Goal: Book appointment/travel/reservation

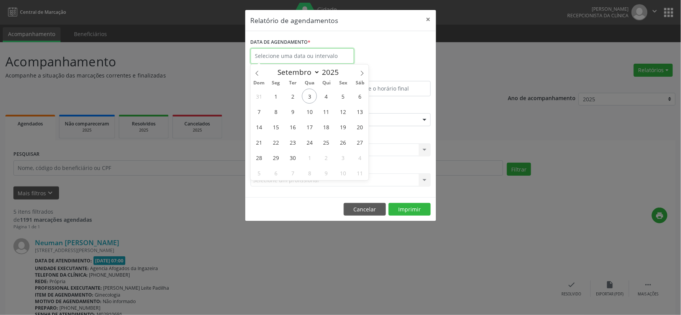
click at [311, 58] on input "text" at bounding box center [303, 55] width 104 height 15
click at [311, 98] on span "3" at bounding box center [309, 96] width 15 height 15
type input "[DATE]"
click at [311, 98] on span "3" at bounding box center [309, 96] width 15 height 15
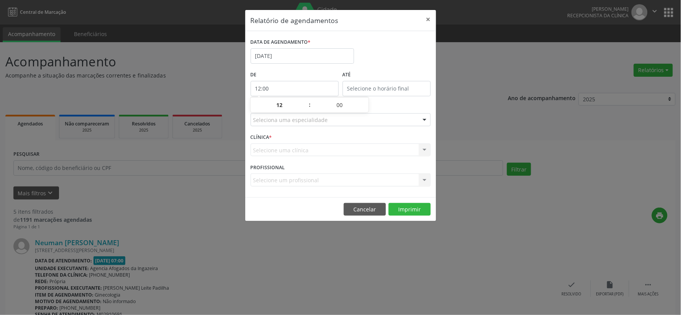
click at [308, 89] on input "12:00" at bounding box center [295, 88] width 88 height 15
click at [305, 109] on span at bounding box center [305, 109] width 5 height 8
type input "11:00"
type input "11"
click at [305, 109] on span at bounding box center [305, 109] width 5 height 8
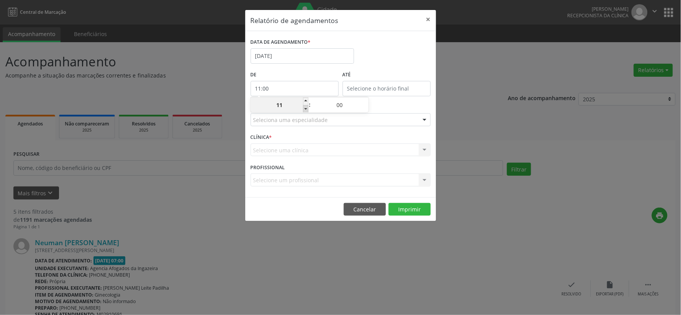
type input "10:00"
type input "10"
click at [305, 109] on span at bounding box center [305, 109] width 5 height 8
type input "09:00"
type input "09"
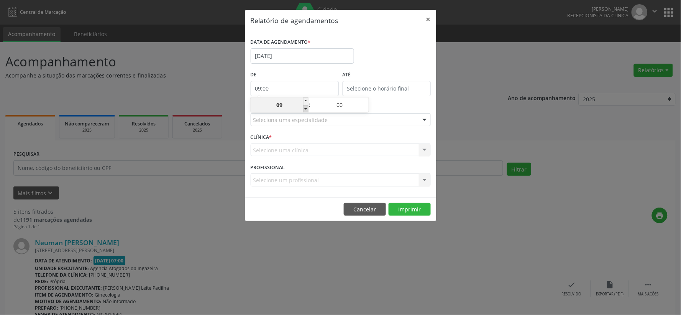
click at [305, 109] on span at bounding box center [305, 109] width 5 height 8
type input "08:00"
type input "08"
click at [388, 104] on div "ESPECIALIDADE Seleciona uma especialidade Todas as especialidades Alergologia A…" at bounding box center [341, 117] width 184 height 30
click at [405, 209] on button "Imprimir" at bounding box center [410, 209] width 42 height 13
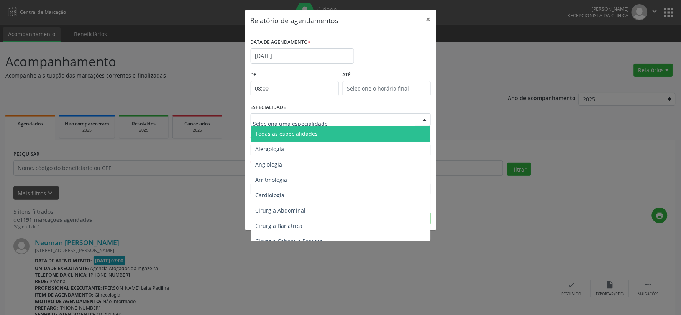
click at [425, 118] on div at bounding box center [425, 120] width 12 height 13
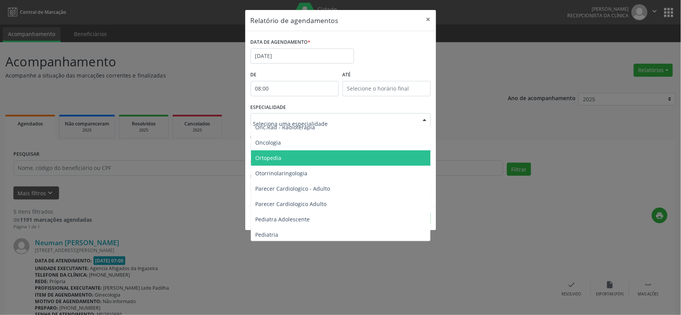
scroll to position [1108, 0]
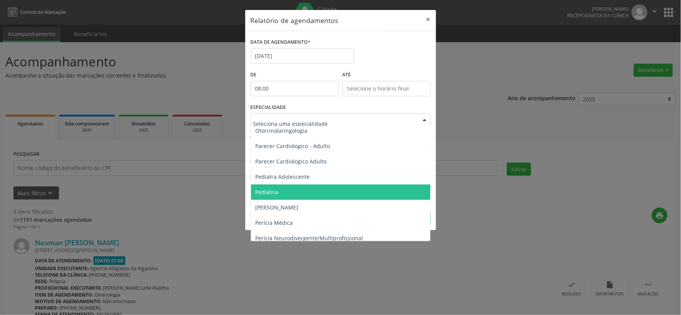
click at [280, 193] on span "Pediatria" at bounding box center [341, 191] width 181 height 15
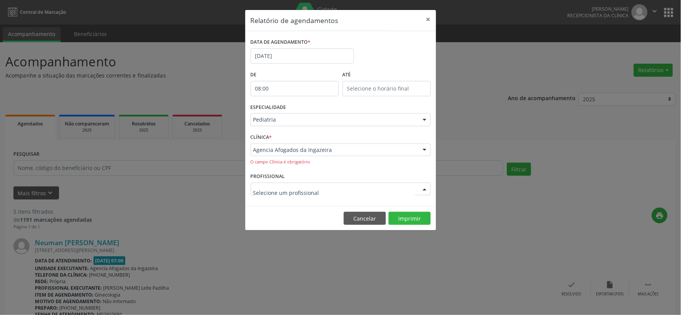
click at [425, 189] on div at bounding box center [425, 189] width 12 height 13
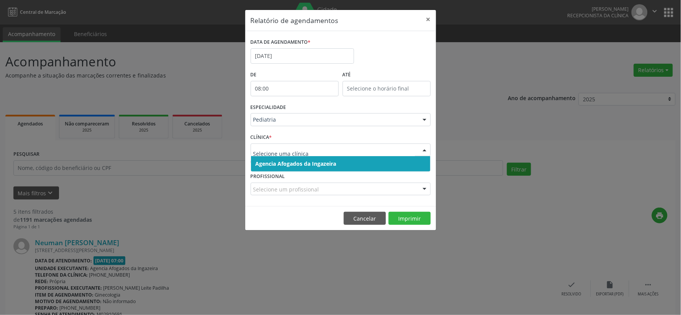
click at [423, 147] on div at bounding box center [425, 150] width 12 height 13
click at [285, 164] on span "Agencia Afogados da Ingazeira" at bounding box center [296, 163] width 81 height 7
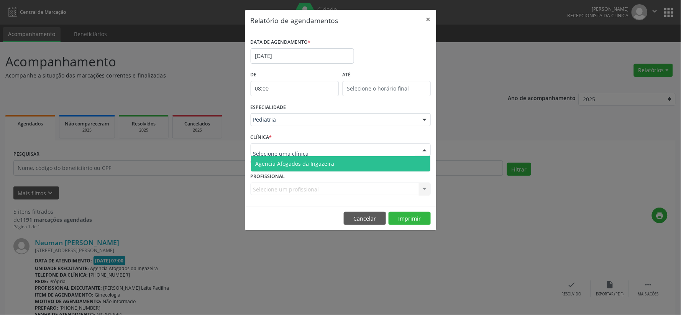
click at [421, 150] on div at bounding box center [425, 150] width 12 height 13
click at [283, 160] on span "Agencia Afogados da Ingazeira" at bounding box center [295, 163] width 79 height 7
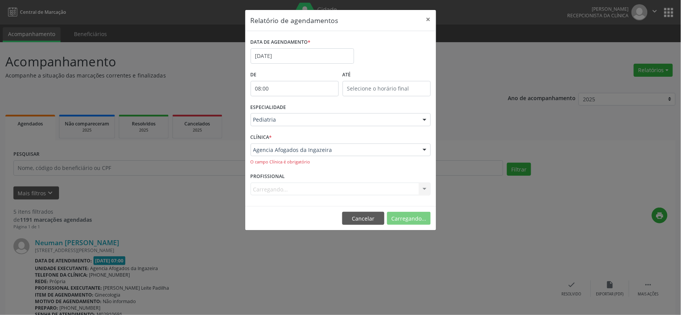
click at [283, 160] on div "Agencia Afogados da Ingazeira Agencia Afogados da Ingazeira Nenhum resultado en…" at bounding box center [341, 154] width 180 height 22
click at [408, 219] on button "Imprimir" at bounding box center [410, 218] width 42 height 13
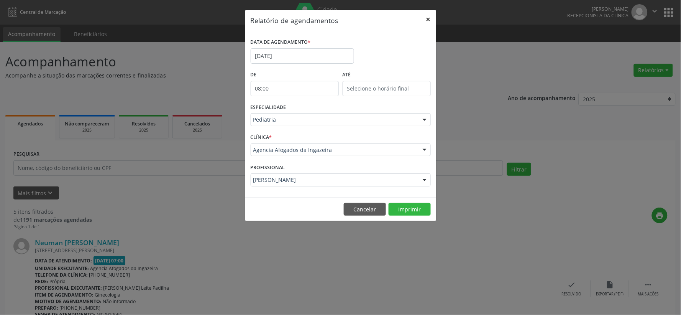
click at [427, 20] on button "×" at bounding box center [428, 19] width 15 height 19
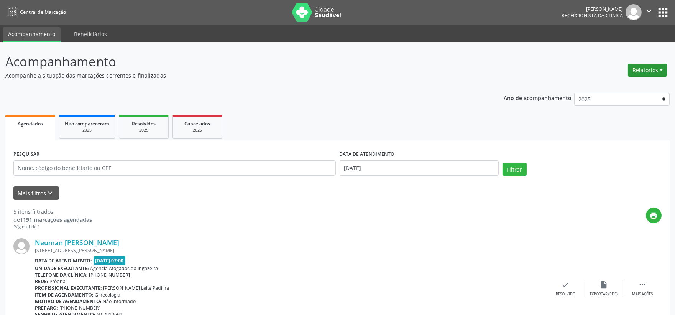
click at [644, 69] on button "Relatórios" at bounding box center [647, 70] width 39 height 13
click at [602, 86] on link "Agendamentos" at bounding box center [626, 86] width 82 height 11
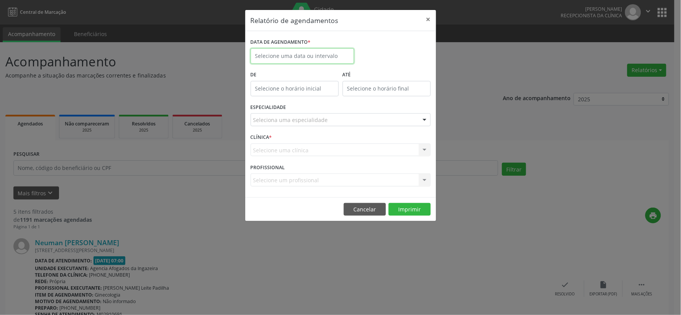
click at [298, 54] on input "text" at bounding box center [303, 55] width 104 height 15
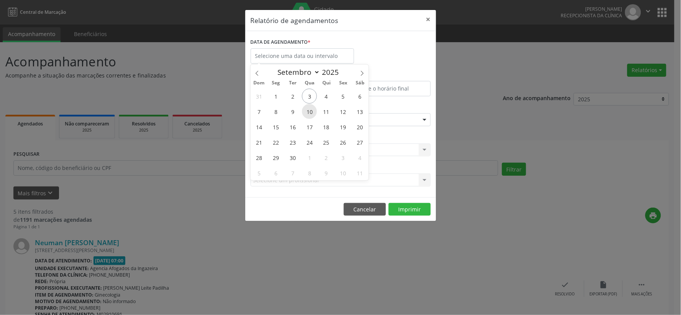
click at [308, 112] on span "10" at bounding box center [309, 111] width 15 height 15
type input "[DATE]"
click at [308, 112] on span "10" at bounding box center [309, 111] width 15 height 15
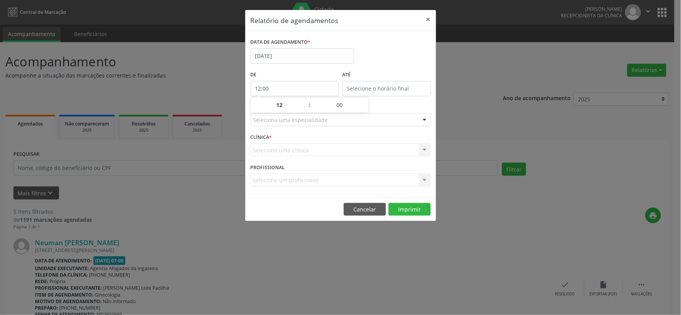
click at [327, 89] on input "12:00" at bounding box center [295, 88] width 88 height 15
click at [306, 109] on span at bounding box center [305, 109] width 5 height 8
type input "11:00"
type input "11"
click at [306, 109] on span at bounding box center [305, 109] width 5 height 8
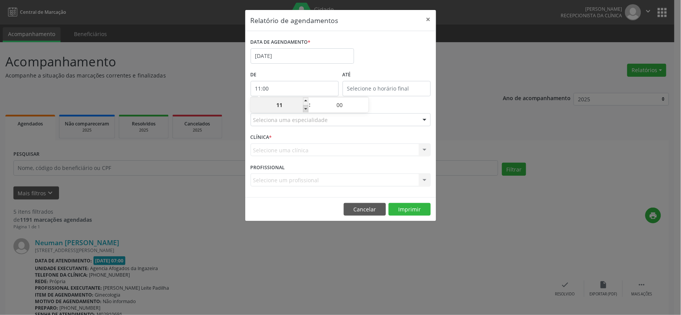
type input "10:00"
type input "10"
click at [306, 109] on span at bounding box center [305, 109] width 5 height 8
type input "09:00"
type input "09"
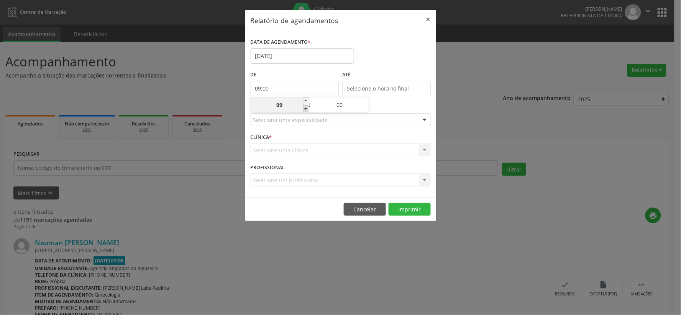
click at [306, 109] on span at bounding box center [305, 109] width 5 height 8
type input "08:00"
type input "08"
click at [306, 109] on span at bounding box center [305, 109] width 5 height 8
type input "07:00"
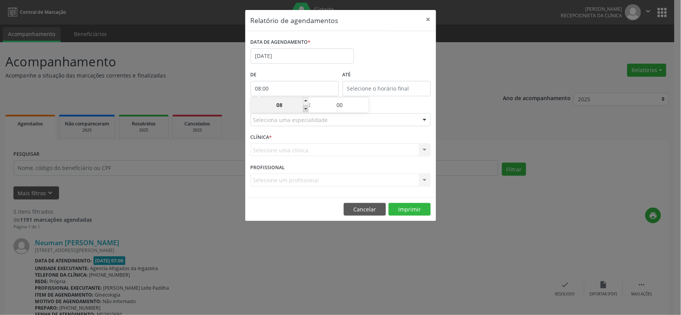
type input "07"
click at [409, 109] on div "ESPECIALIDADE Seleciona uma especialidade Todas as especialidades Alergologia A…" at bounding box center [341, 117] width 184 height 30
click at [424, 118] on div at bounding box center [425, 120] width 12 height 13
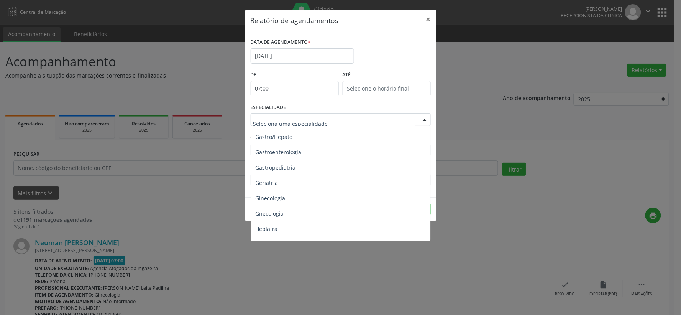
scroll to position [511, 0]
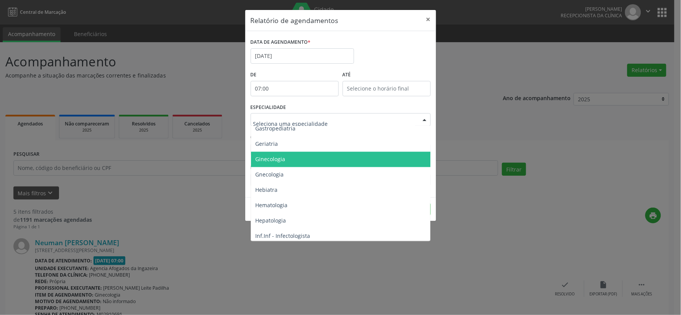
click at [283, 160] on span "Ginecologia" at bounding box center [271, 159] width 30 height 7
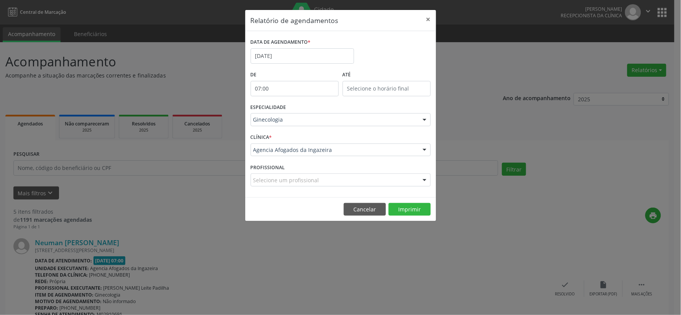
click at [425, 179] on div at bounding box center [425, 180] width 12 height 13
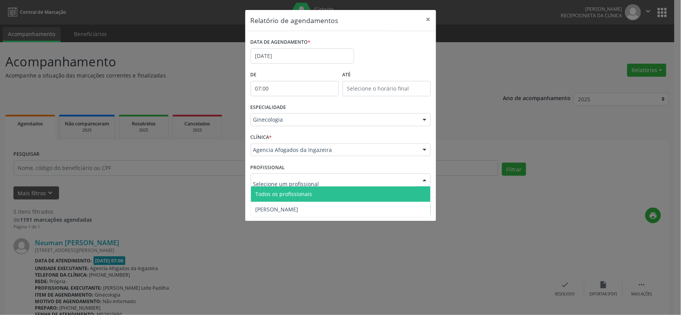
click at [425, 179] on div at bounding box center [425, 180] width 12 height 13
click at [388, 160] on div "CLÍNICA * Agencia Afogados da Ingazeira Agencia Afogados da Ingazeira Nenhum re…" at bounding box center [341, 147] width 184 height 30
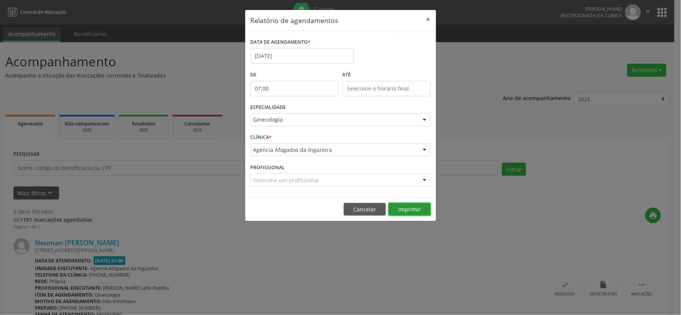
click at [407, 207] on button "Imprimir" at bounding box center [410, 209] width 42 height 13
